Goal: Information Seeking & Learning: Check status

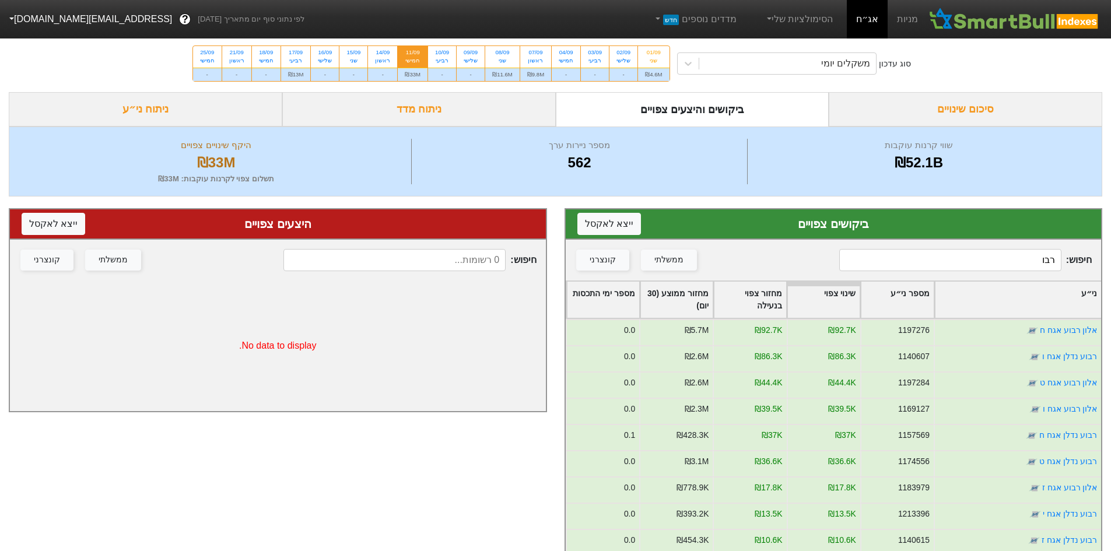
click at [988, 261] on input "רבו" at bounding box center [950, 260] width 222 height 22
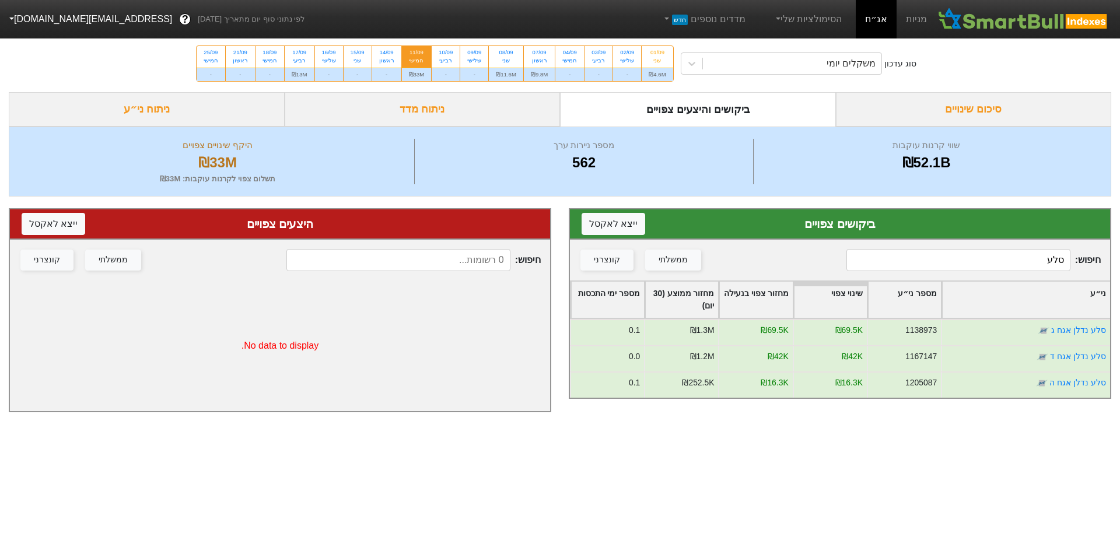
click at [844, 48] on div "סוג עדכון משקלים יומי 01/09 שני ₪4.6M 02/09 שלישי - 03/09 רביעי - 04/09 חמישי -…" at bounding box center [560, 63] width 1120 height 57
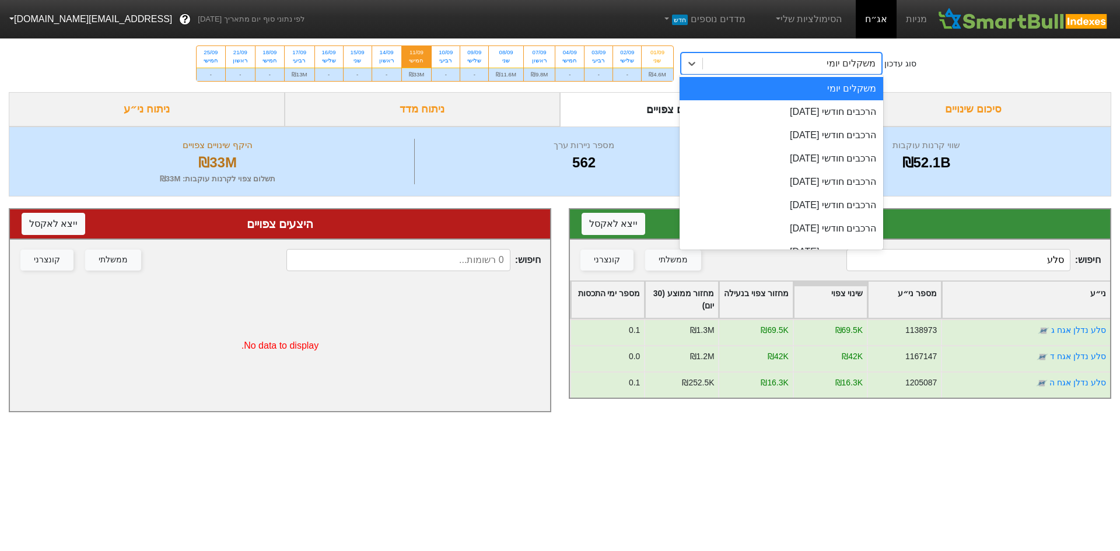
click at [848, 61] on div "משקלים יומי" at bounding box center [851, 64] width 49 height 14
click at [856, 106] on div "הרכבים חודשי [DATE]" at bounding box center [782, 111] width 204 height 23
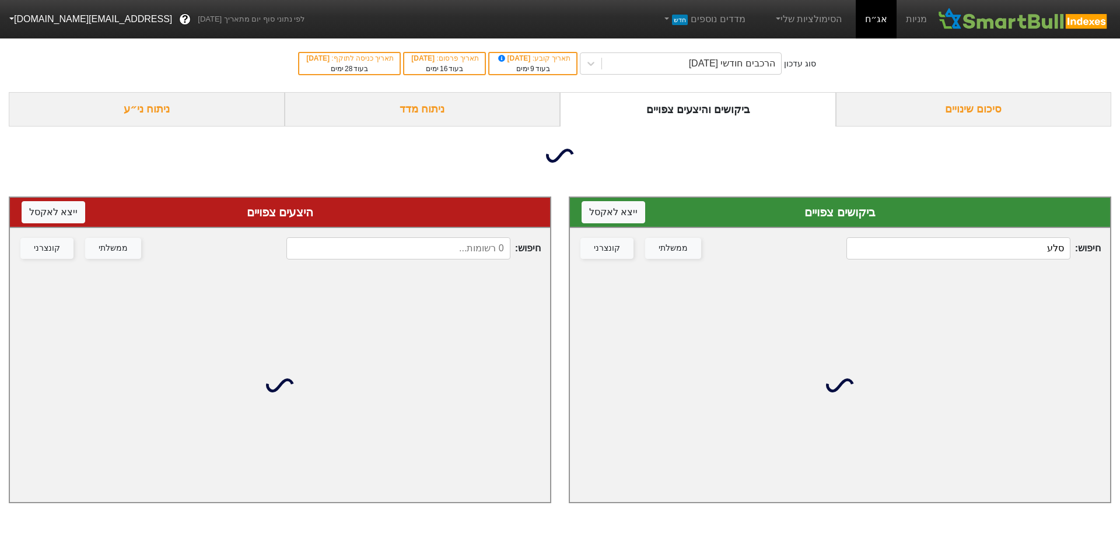
click at [996, 256] on input "סלע" at bounding box center [958, 248] width 224 height 22
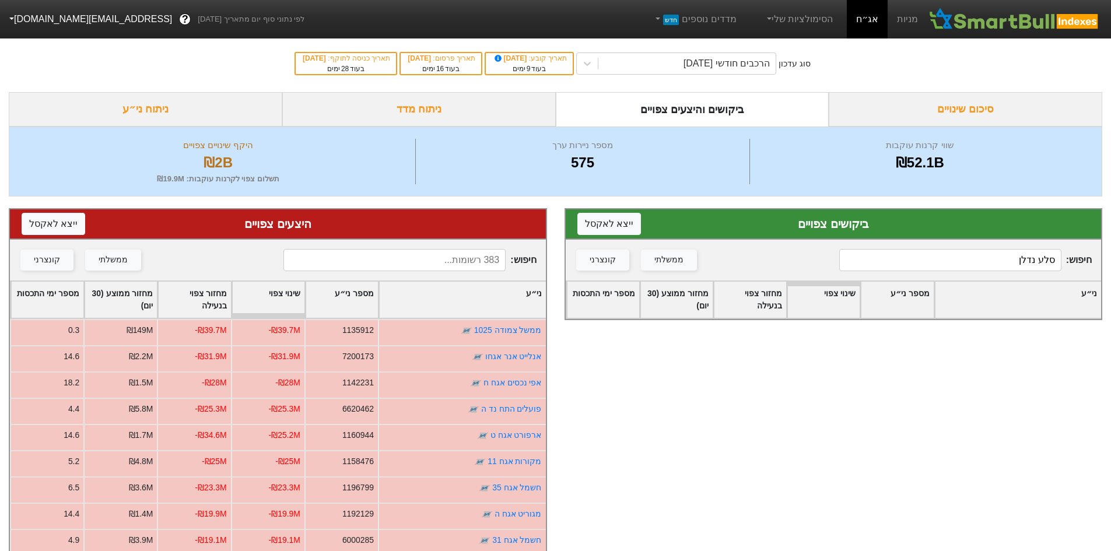
type input "סלע נדלן"
click at [463, 261] on input at bounding box center [395, 260] width 222 height 22
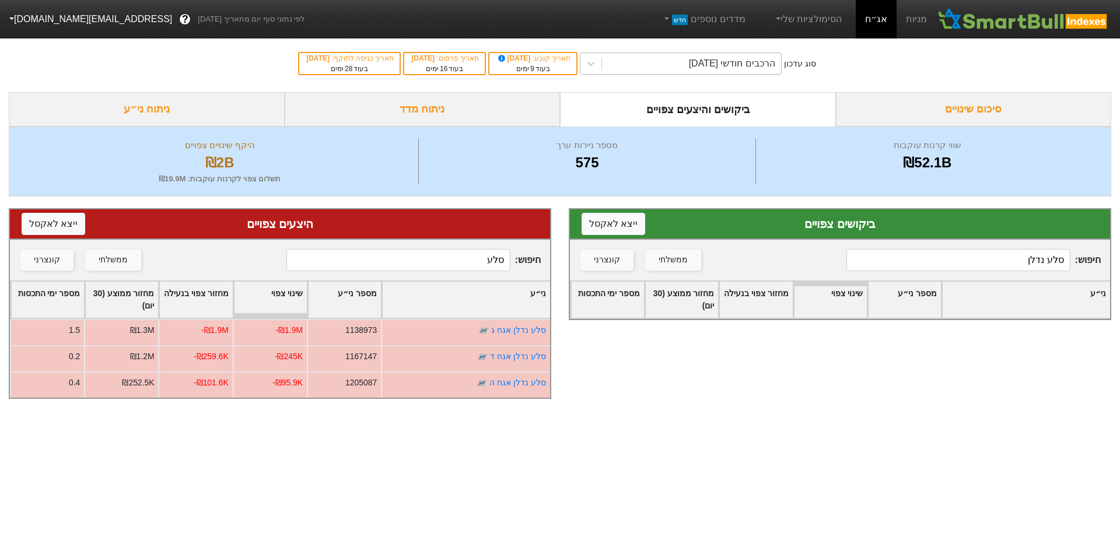
type input "סלע"
click at [708, 61] on div "הרכבים חודשי [DATE]" at bounding box center [732, 64] width 86 height 14
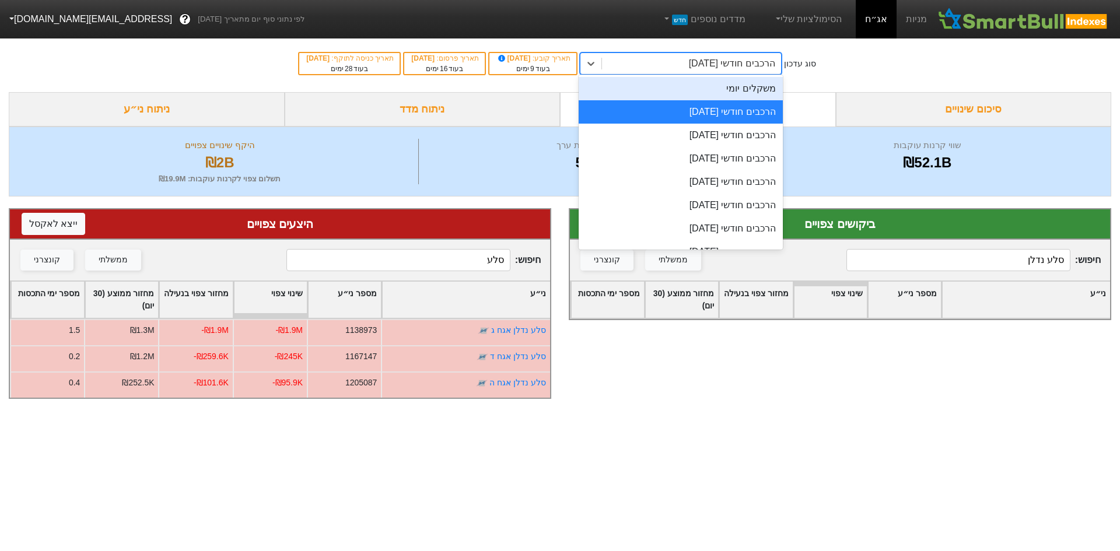
click at [781, 88] on div "משקלים יומי" at bounding box center [681, 88] width 204 height 23
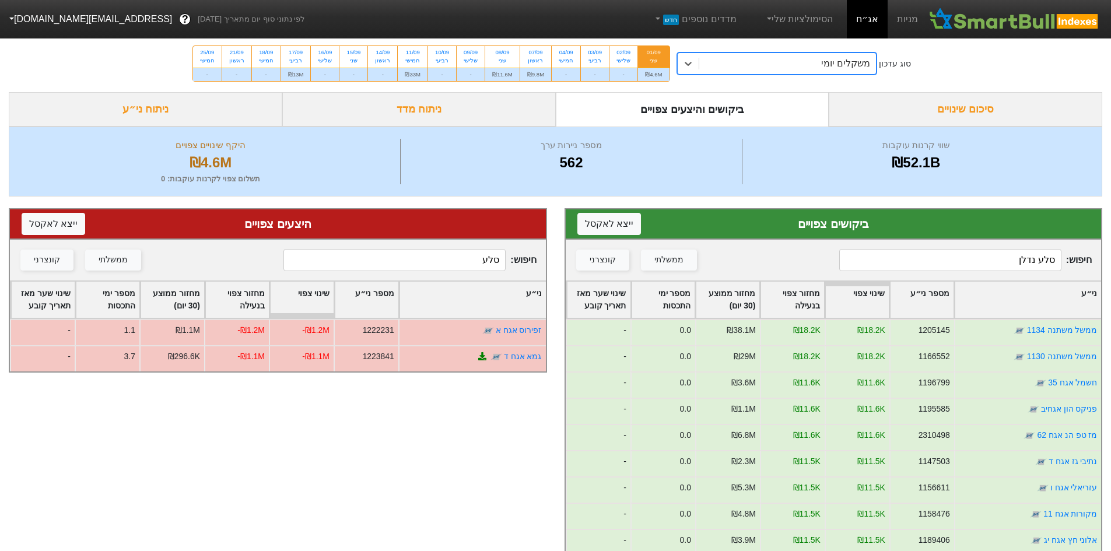
click at [913, 260] on input "סלע נדלן" at bounding box center [950, 260] width 222 height 22
type input "סלע נדלן"
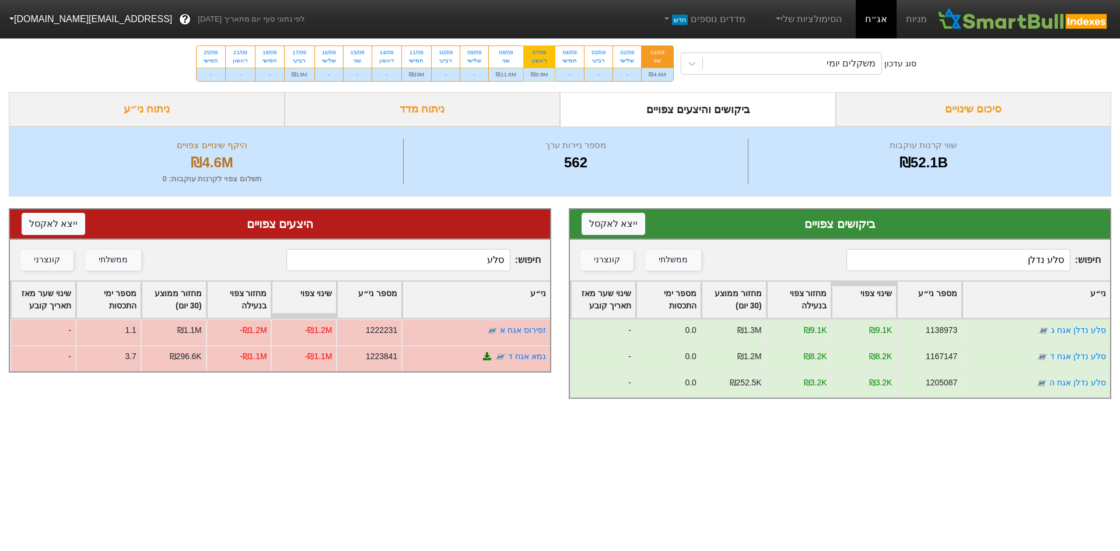
click at [547, 51] on div "07/09" at bounding box center [539, 52] width 17 height 8
click at [540, 51] on input "07/09 ראשון ₪9.8M" at bounding box center [536, 50] width 8 height 8
radio input "true"
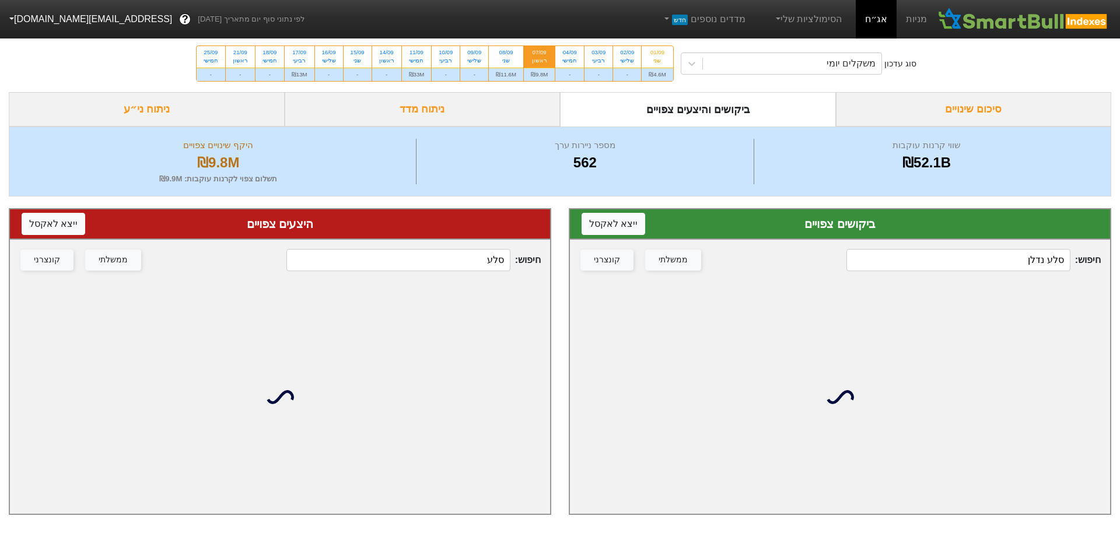
click at [1006, 262] on input "סלע נדלן" at bounding box center [958, 260] width 224 height 22
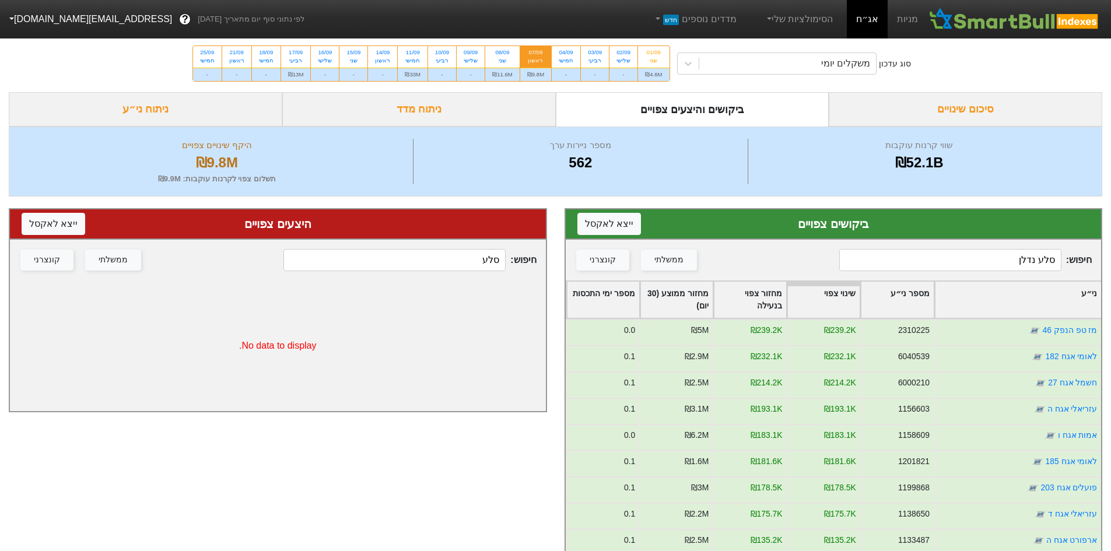
click at [1010, 253] on input "סלע נדלן" at bounding box center [950, 260] width 222 height 22
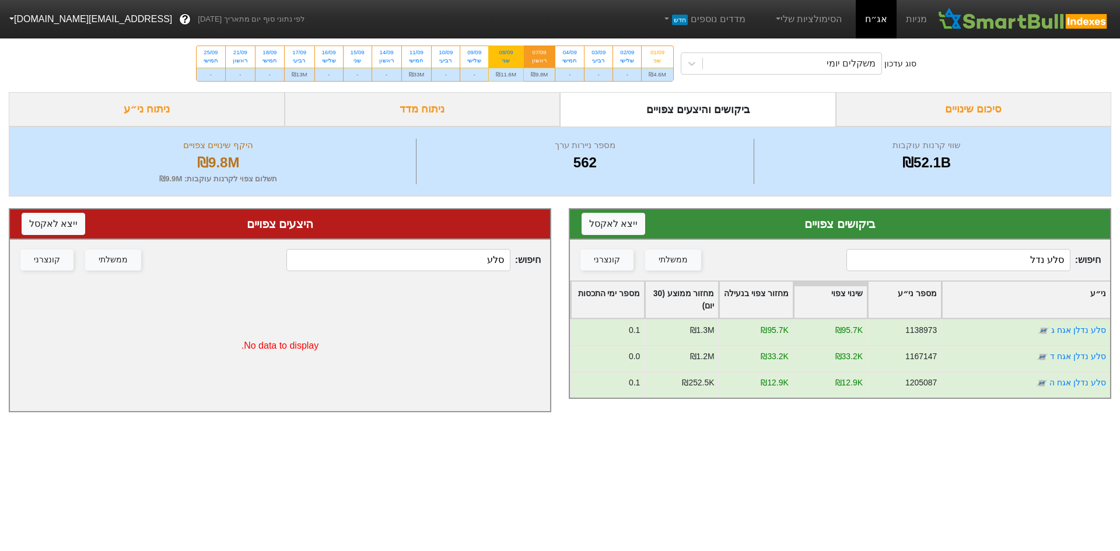
type input "סלע נדל"
click at [510, 57] on div "שני" at bounding box center [506, 61] width 20 height 8
click at [506, 54] on input "08/09 שני ₪11.6M" at bounding box center [503, 50] width 8 height 8
radio input "true"
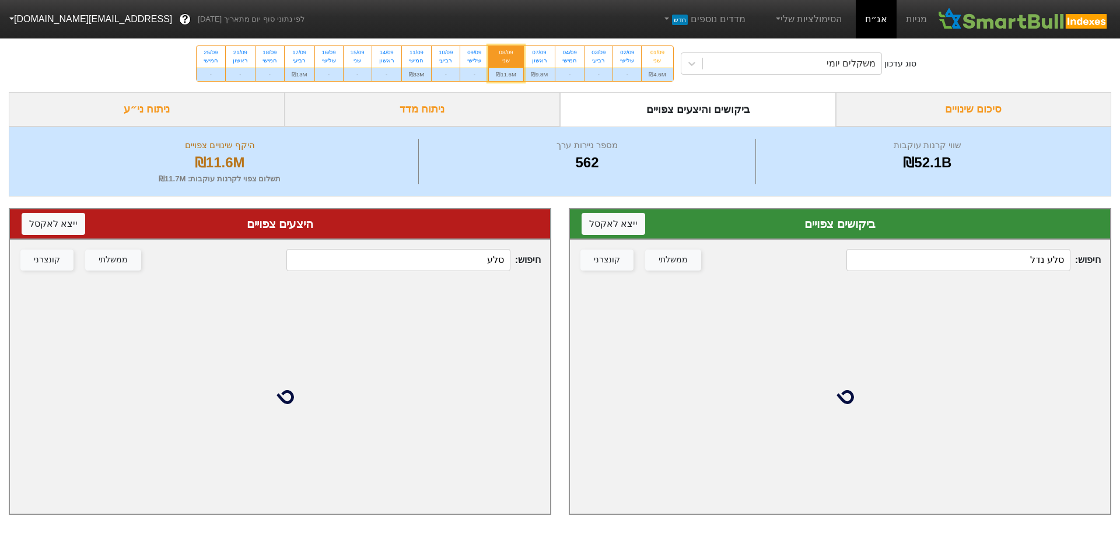
click at [1018, 256] on input "סלע נדל" at bounding box center [958, 260] width 224 height 22
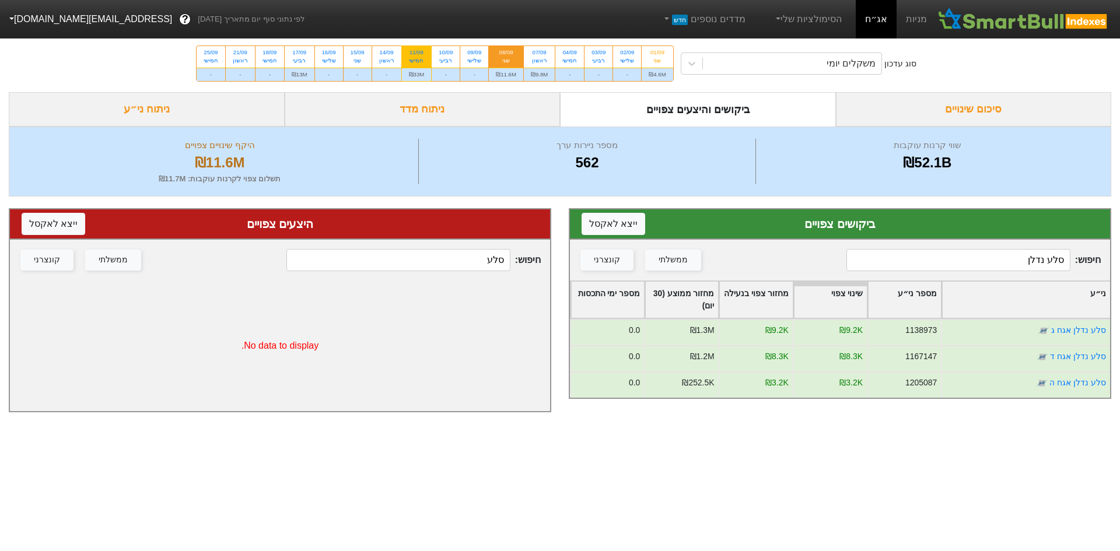
type input "סלע נדלן"
click at [424, 51] on div "11/09" at bounding box center [417, 52] width 16 height 8
click at [417, 51] on input "11/09 חמישי ₪33M" at bounding box center [413, 50] width 8 height 8
radio input "true"
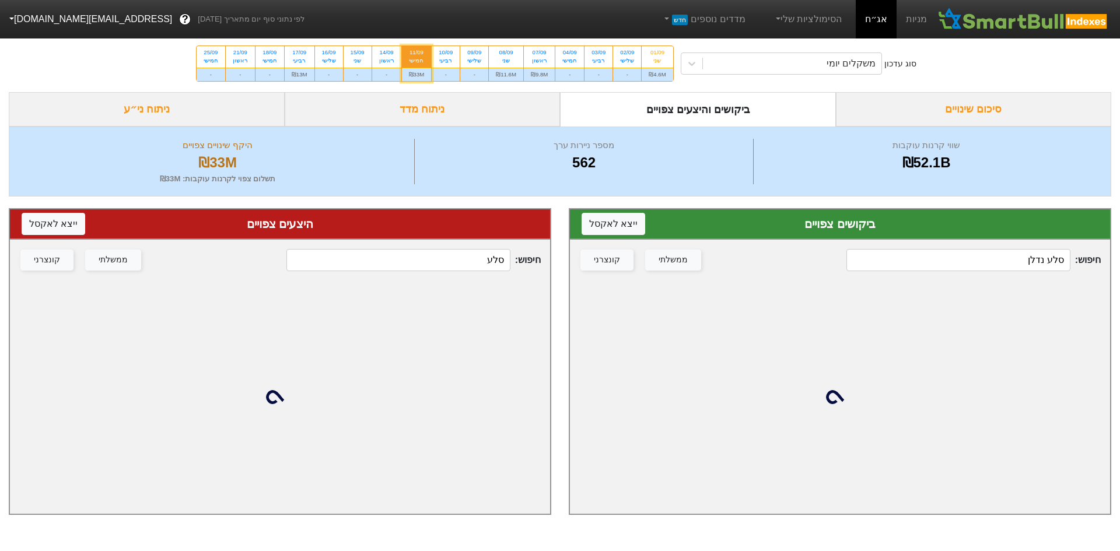
click at [1012, 257] on input "סלע נדלן" at bounding box center [958, 260] width 224 height 22
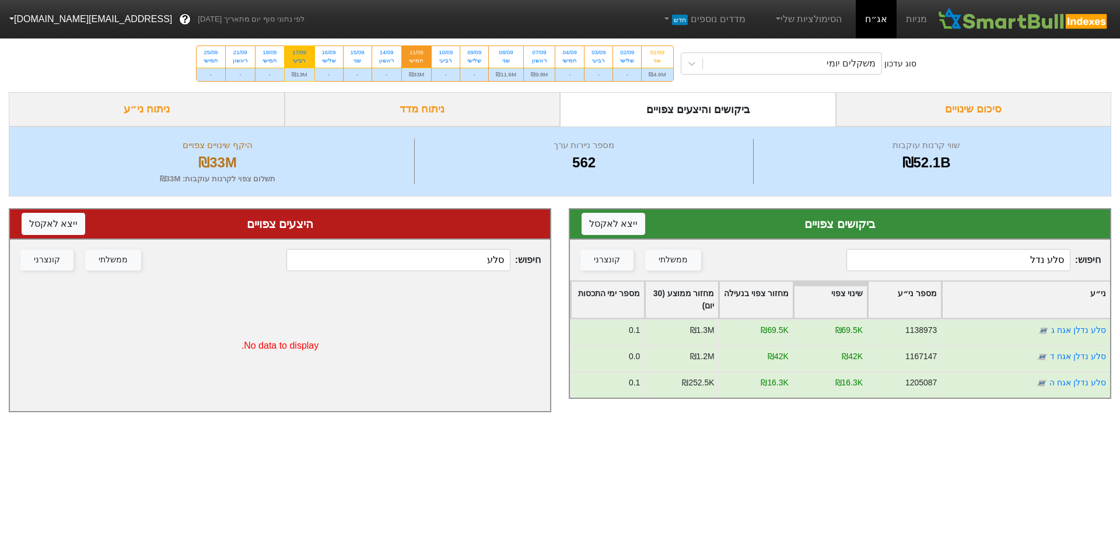
type input "סלע נדל"
click at [293, 61] on div "רביעי" at bounding box center [300, 61] width 16 height 8
click at [293, 54] on input "17/09 רביעי ₪13M" at bounding box center [296, 50] width 8 height 8
radio input "true"
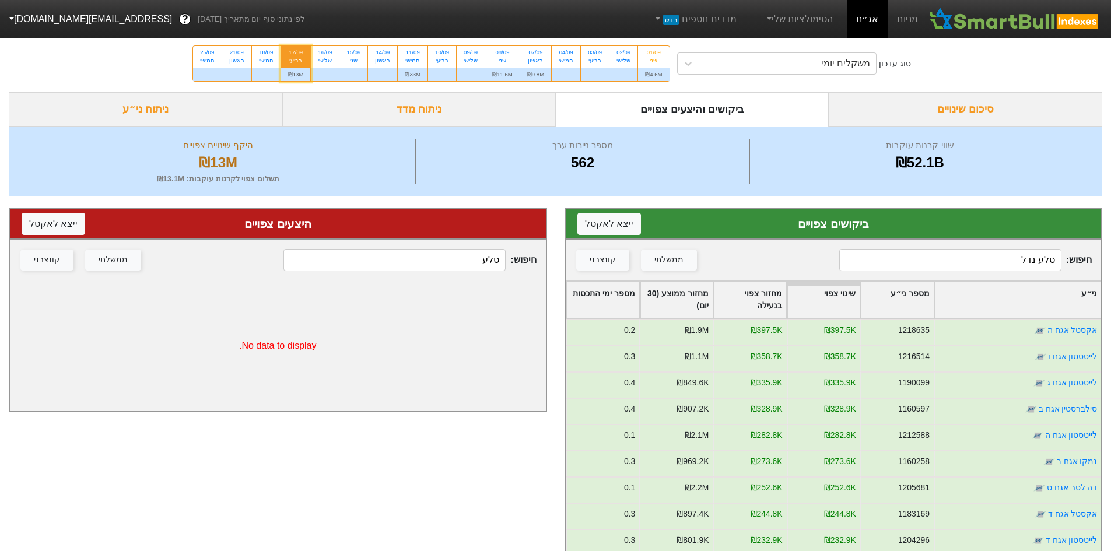
click at [1008, 256] on input "סלע נדל" at bounding box center [950, 260] width 222 height 22
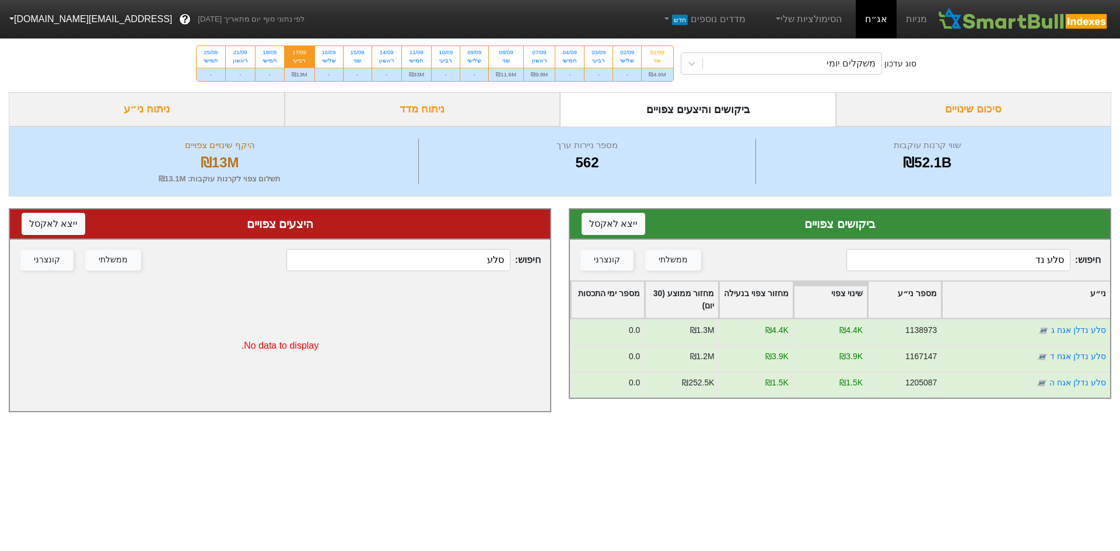
click at [992, 253] on input "סלע נד" at bounding box center [958, 260] width 224 height 22
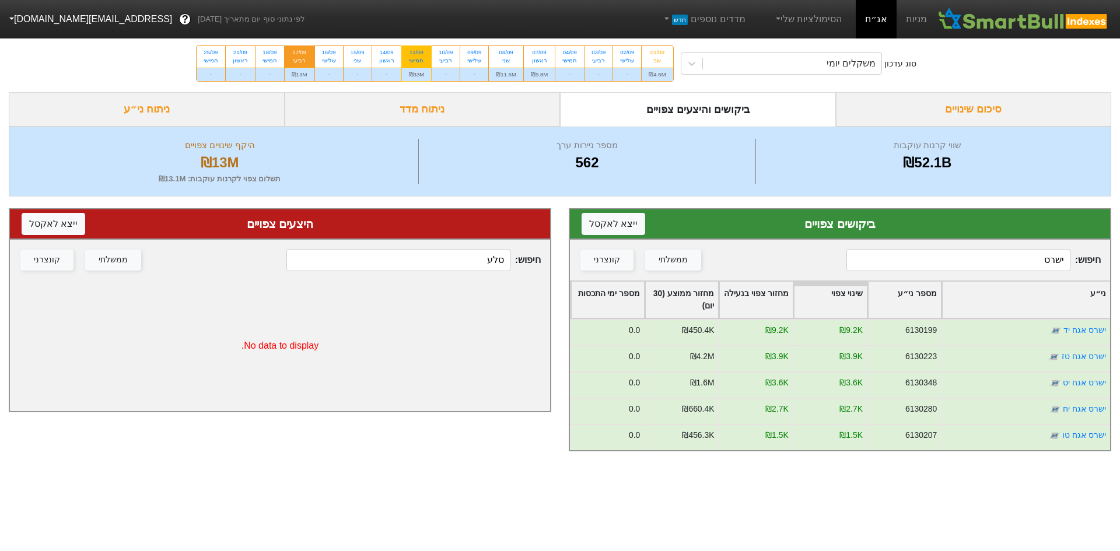
type input "ישרס"
click at [422, 57] on div "חמישי" at bounding box center [417, 61] width 16 height 8
click at [417, 54] on input "11/09 חמישי ₪33M" at bounding box center [413, 50] width 8 height 8
radio input "true"
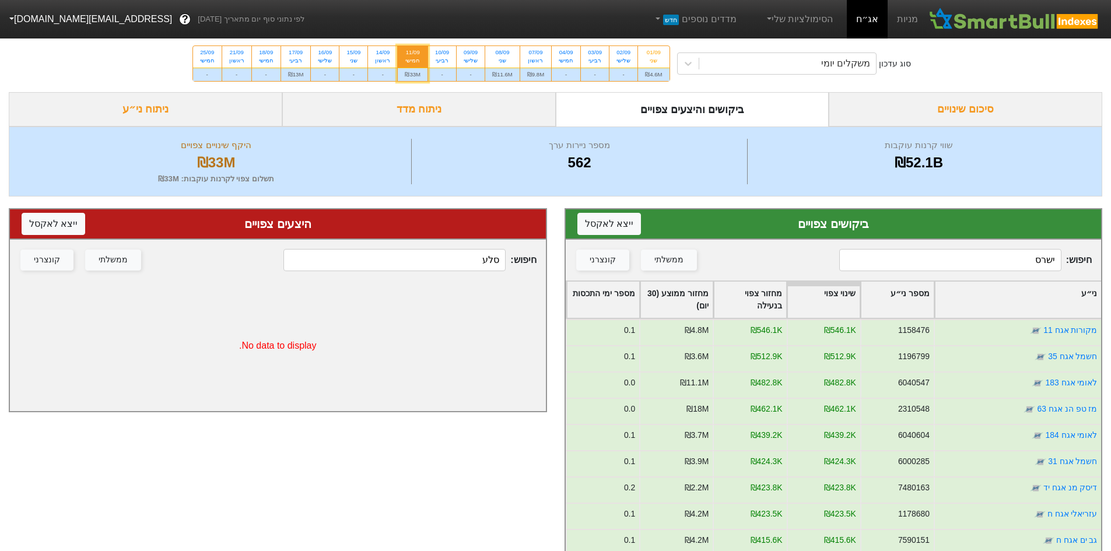
click at [983, 257] on input "ישרס" at bounding box center [950, 260] width 222 height 22
type input "ישרס"
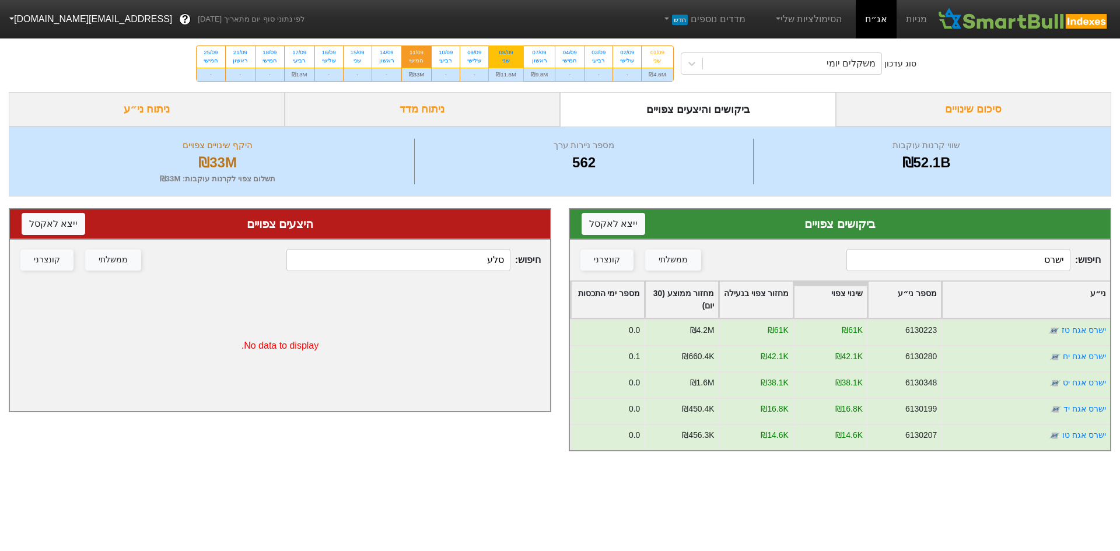
click at [501, 62] on div "שני" at bounding box center [506, 61] width 20 height 8
click at [501, 54] on input "08/09 שני ₪11.6M" at bounding box center [503, 50] width 8 height 8
radio input "true"
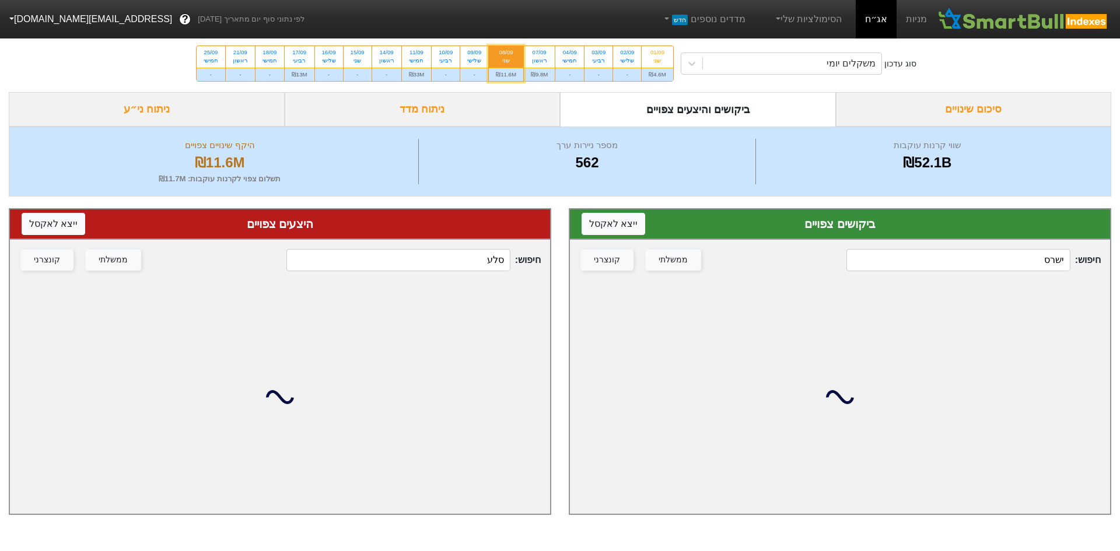
click at [1004, 254] on input "ישרס" at bounding box center [958, 260] width 224 height 22
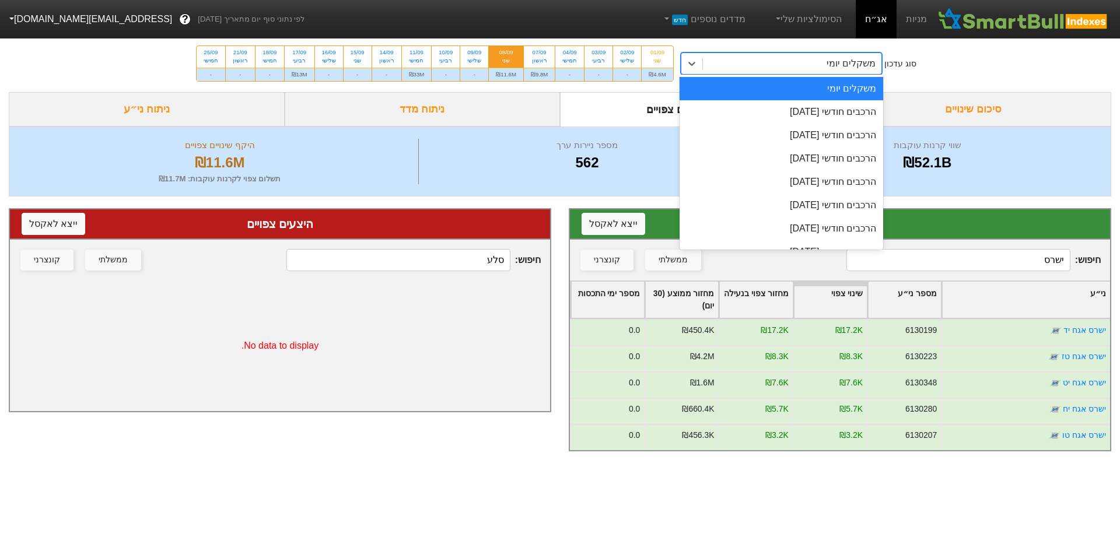
drag, startPoint x: 796, startPoint y: 65, endPoint x: 806, endPoint y: 87, distance: 23.5
click at [797, 65] on div "משקלים יומי" at bounding box center [792, 63] width 179 height 21
click at [816, 106] on div "הרכבים חודשי [DATE]" at bounding box center [782, 111] width 204 height 23
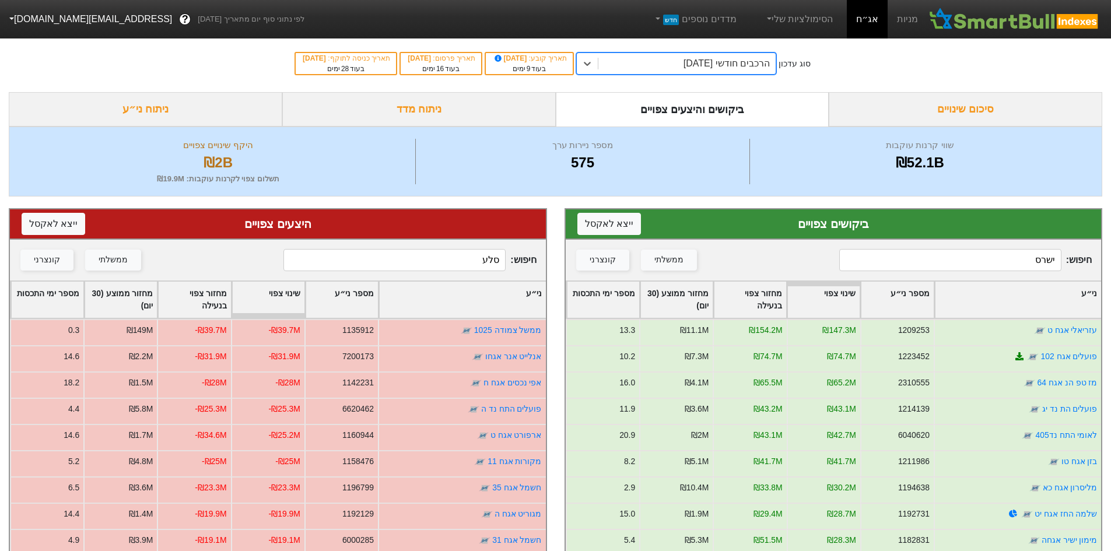
click at [1017, 256] on input "ישרס" at bounding box center [950, 260] width 222 height 22
type input "ישרס"
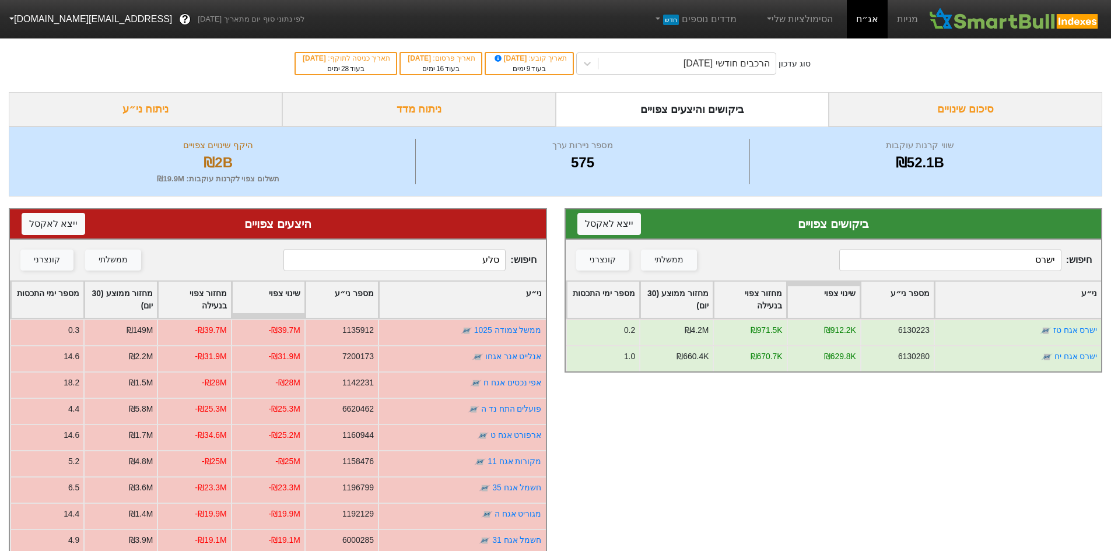
click at [437, 266] on input "סלע" at bounding box center [395, 260] width 222 height 22
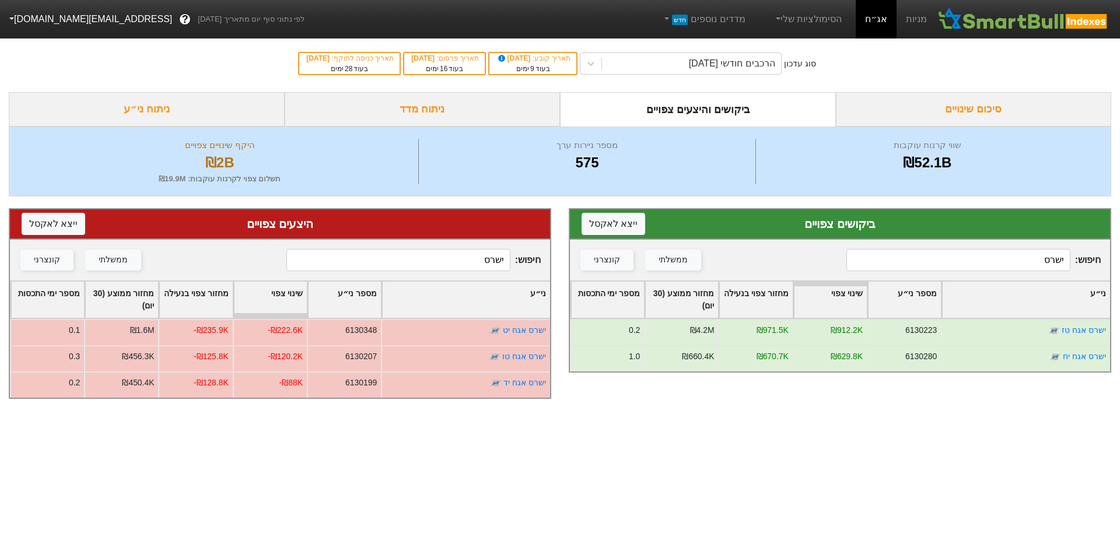
click at [445, 266] on input "ישרס" at bounding box center [398, 260] width 224 height 22
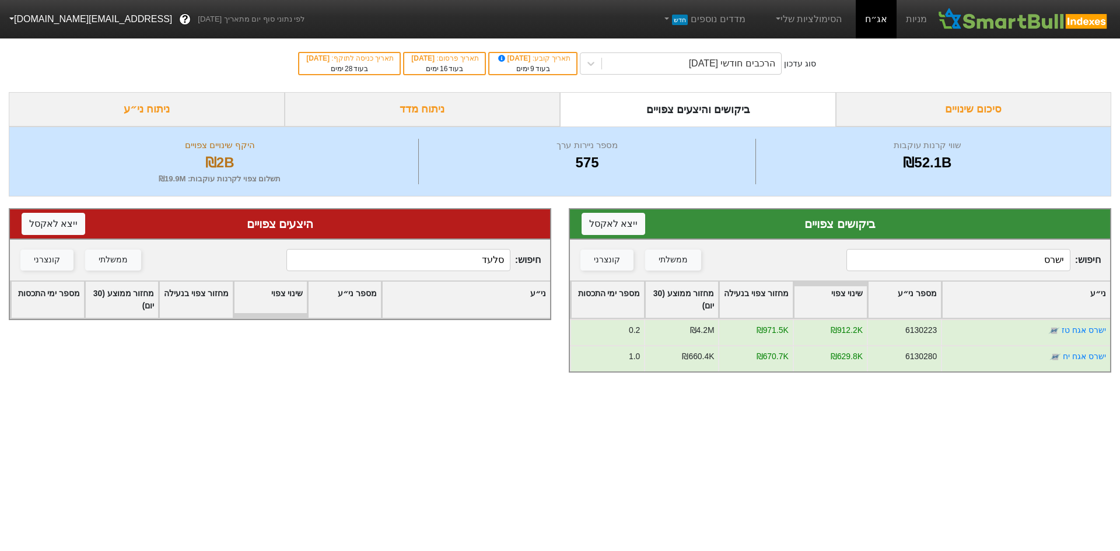
type input "סלעד"
